Goal: Task Accomplishment & Management: Use online tool/utility

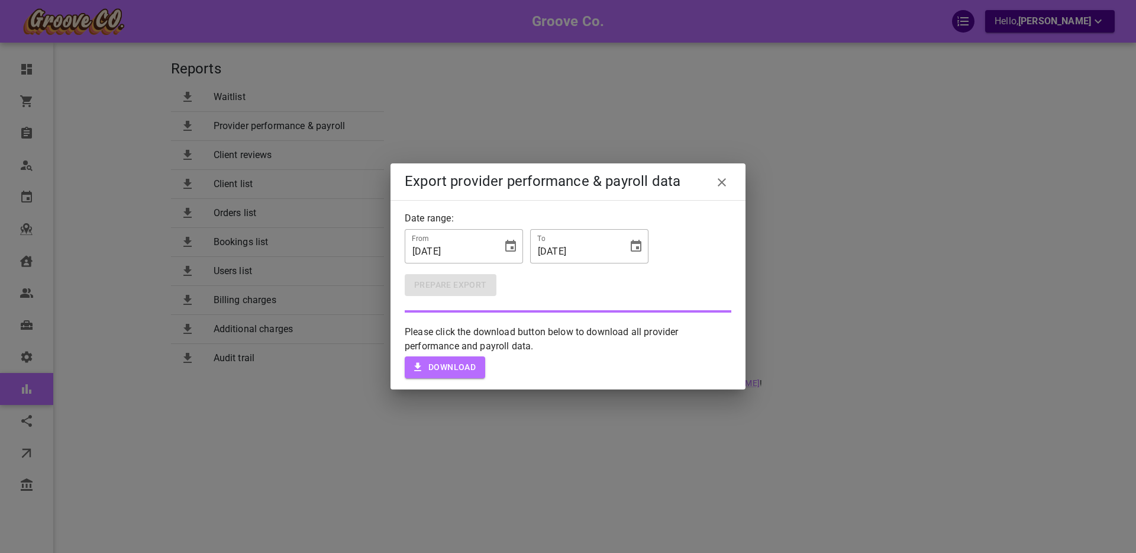
click at [721, 183] on icon "close" at bounding box center [722, 182] width 8 height 8
type input "[DATE]"
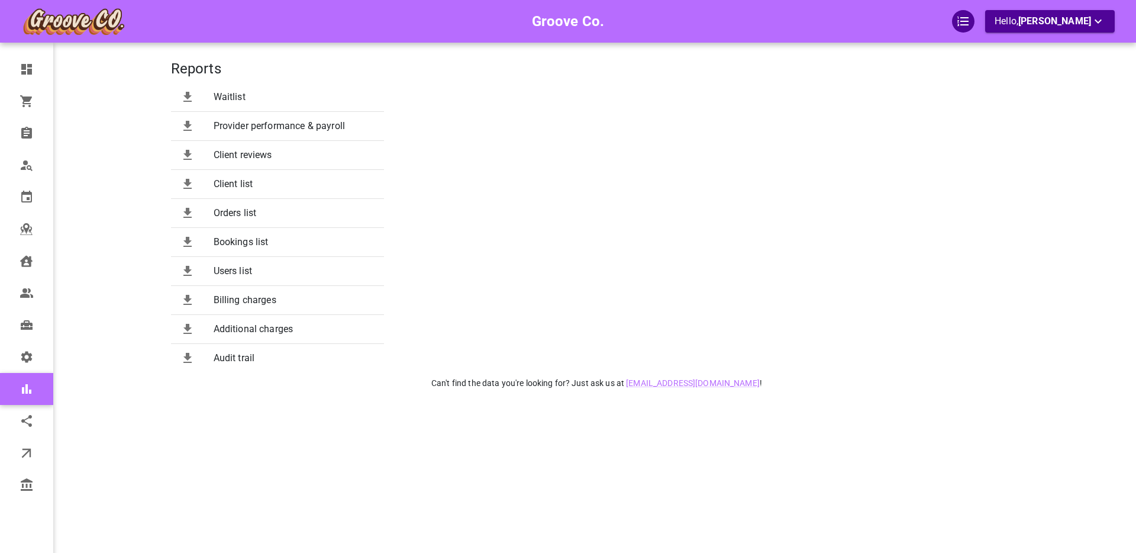
click at [267, 421] on div "Reports Waitlist Provider performance & payroll Client reviews Client list Orde…" at bounding box center [597, 294] width 852 height 553
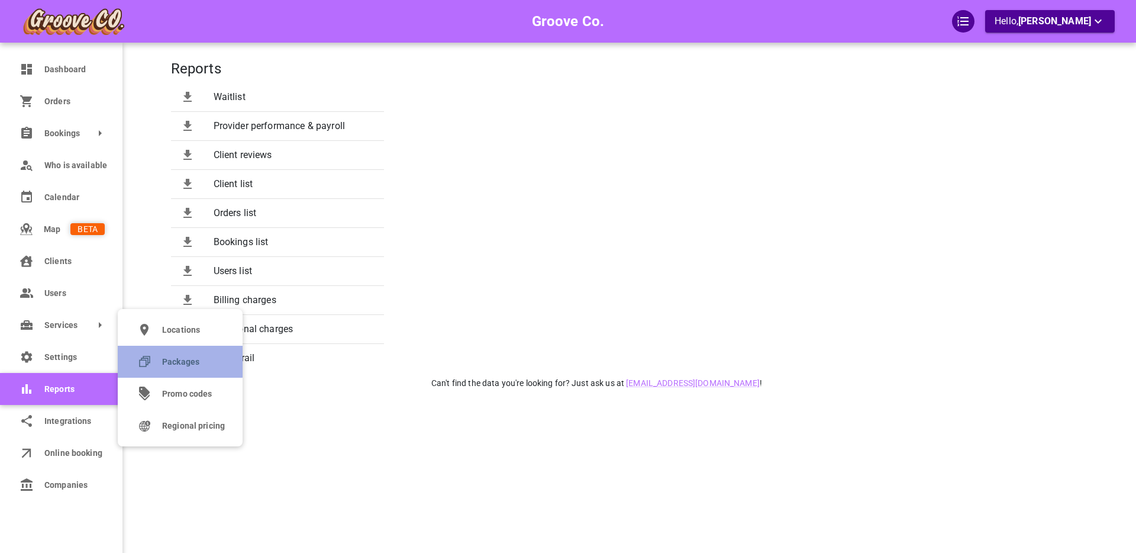
click at [174, 361] on span "Packages" at bounding box center [193, 362] width 63 height 12
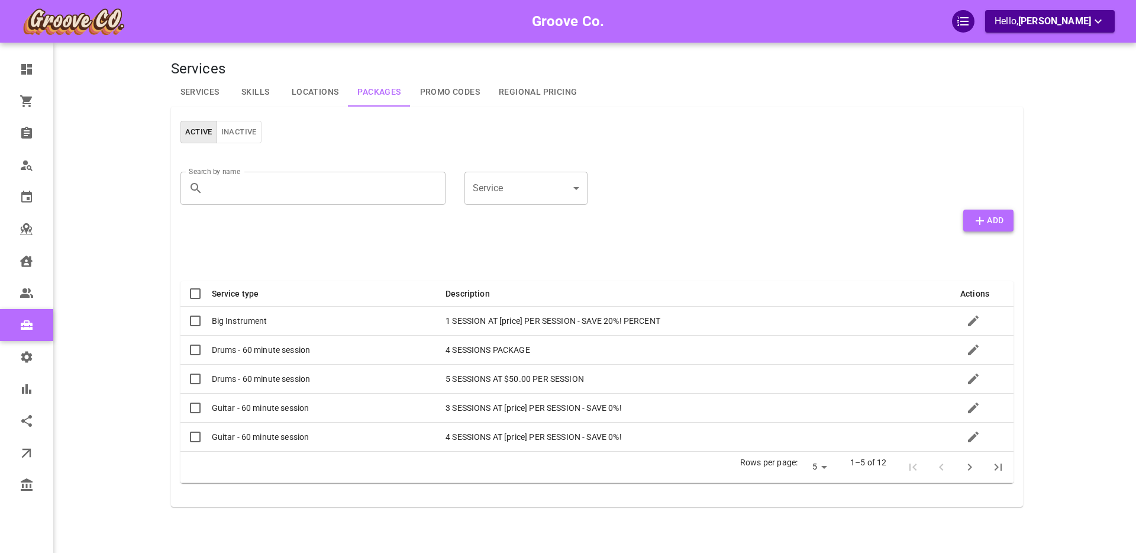
click at [983, 221] on icon "button" at bounding box center [980, 221] width 14 height 14
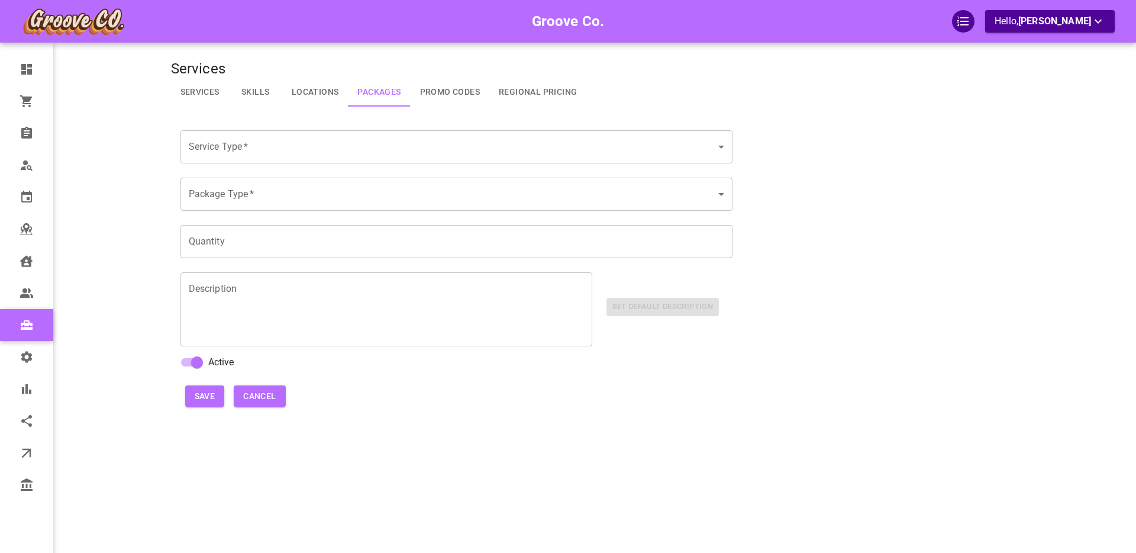
click at [327, 150] on body "Groove Co. Hello, Boris Sandford Dashboard Orders Bookings Who is available Cal…" at bounding box center [568, 312] width 1136 height 625
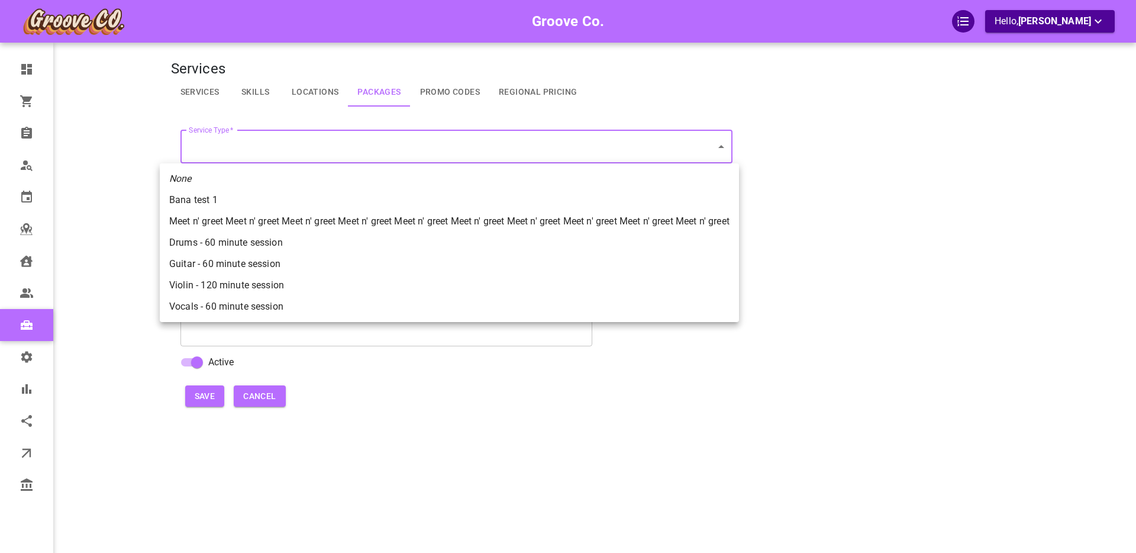
drag, startPoint x: 525, startPoint y: 80, endPoint x: 518, endPoint y: 87, distance: 10.1
click at [525, 81] on div at bounding box center [568, 276] width 1136 height 553
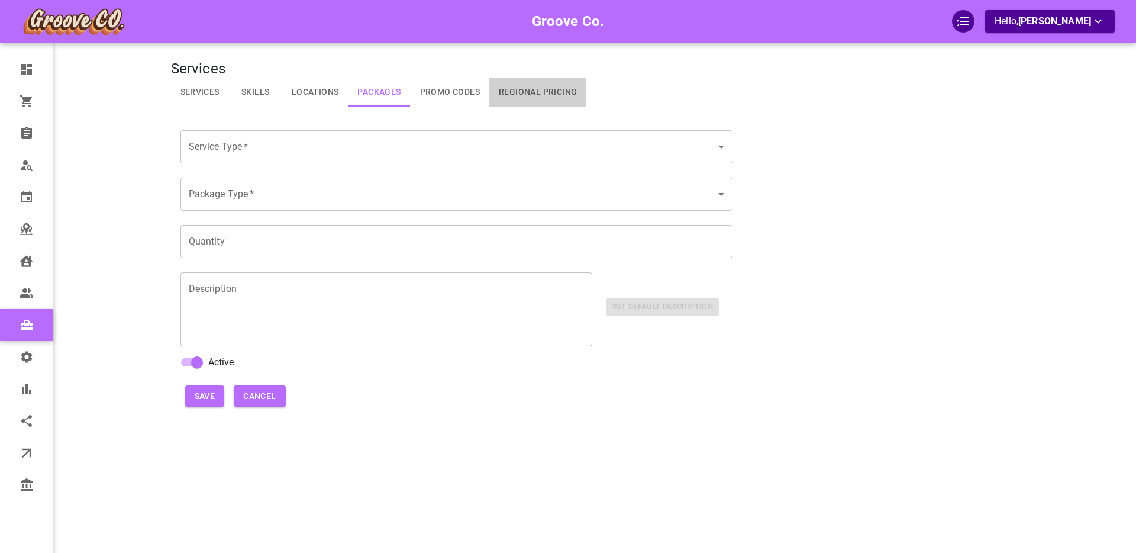
click at [523, 95] on link "Regional Pricing" at bounding box center [537, 92] width 97 height 28
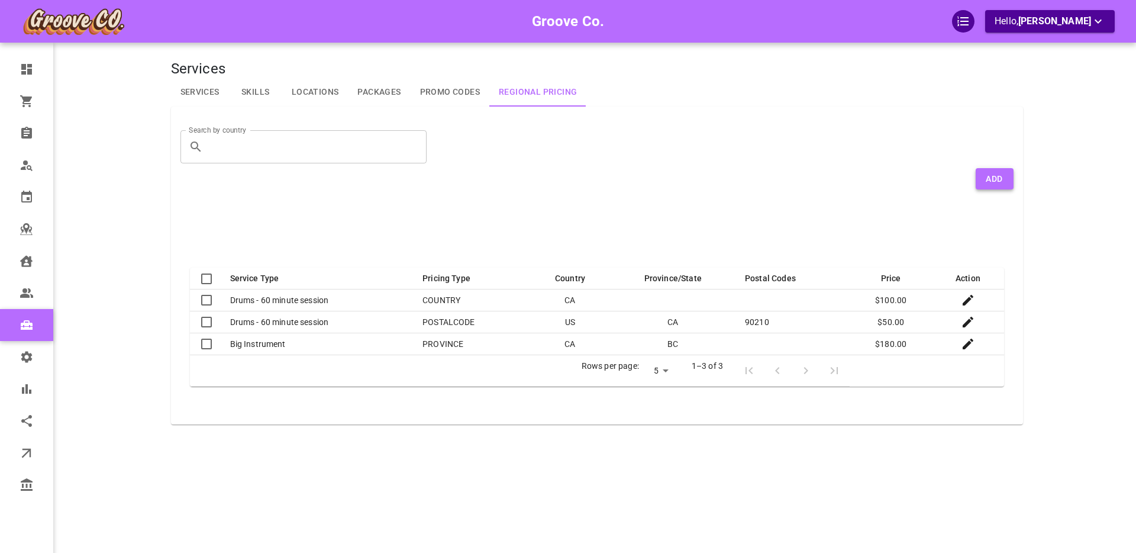
click at [1002, 179] on button "Add" at bounding box center [995, 179] width 38 height 22
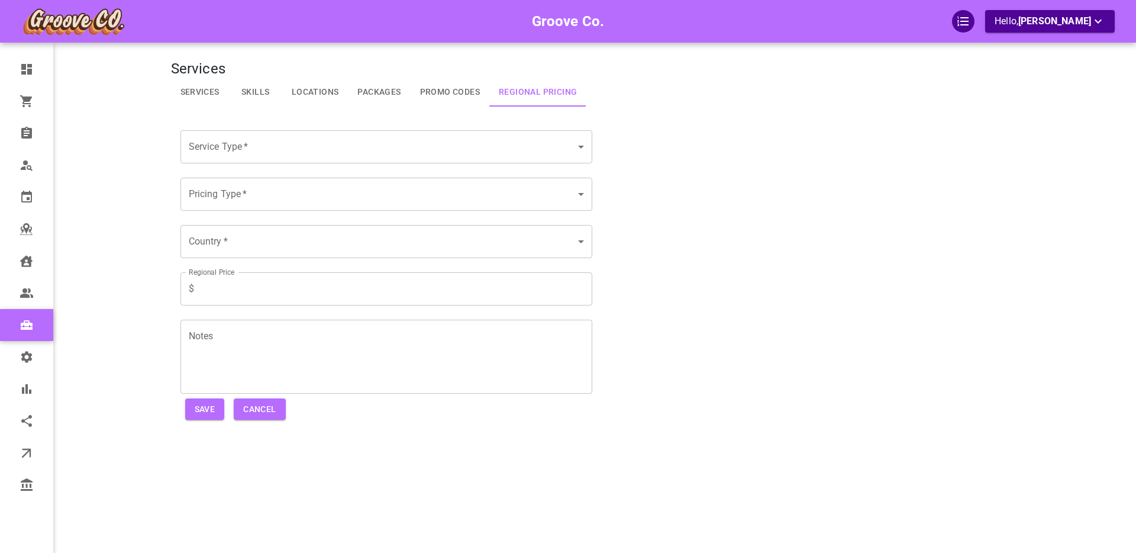
click at [235, 157] on body "Groove Co. Hello, Boris Sandford Dashboard Orders Bookings Who is available Cal…" at bounding box center [568, 312] width 1136 height 625
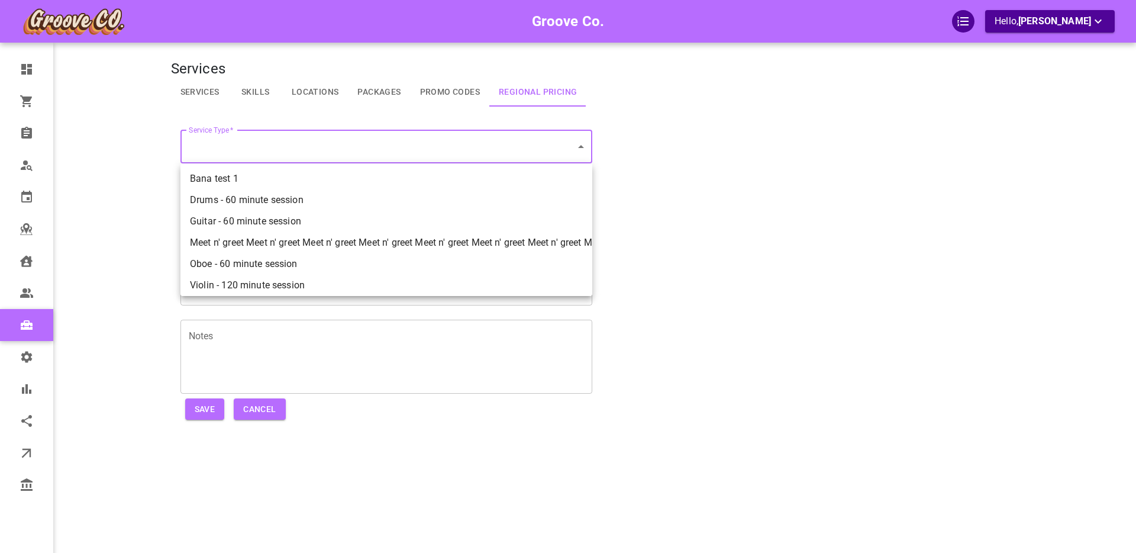
click at [666, 205] on div at bounding box center [568, 276] width 1136 height 553
